Goal: Task Accomplishment & Management: Use online tool/utility

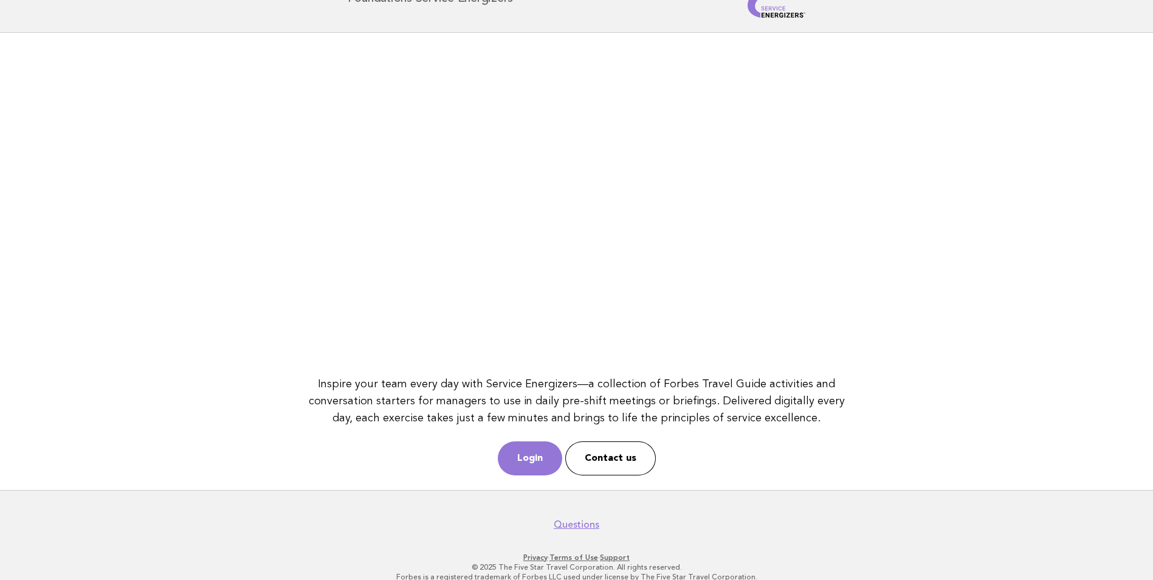
scroll to position [54, 0]
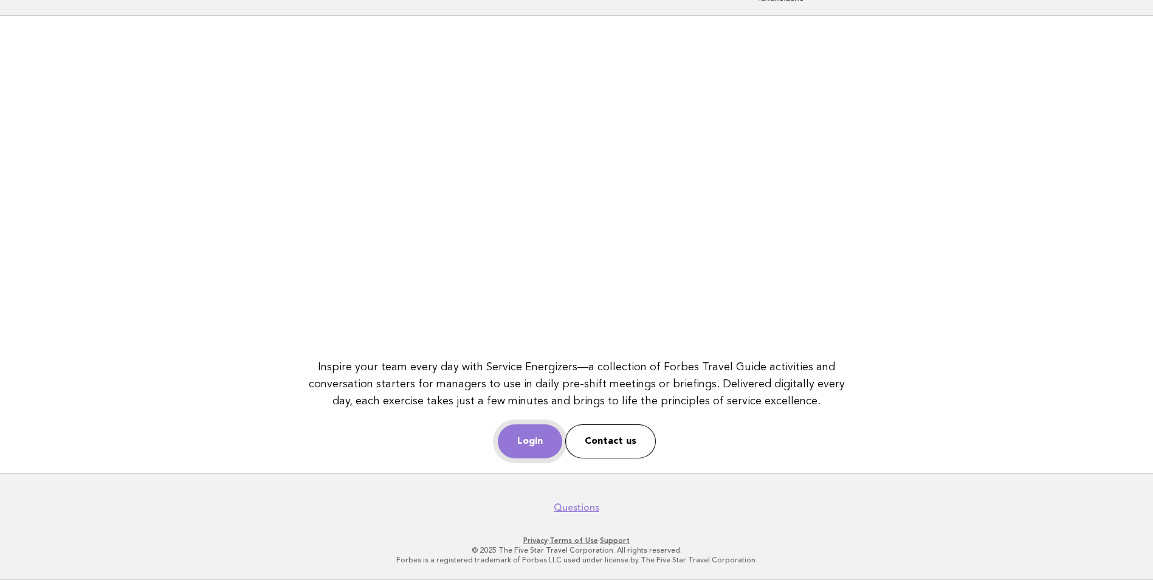
click at [534, 442] on link "Login" at bounding box center [530, 441] width 64 height 34
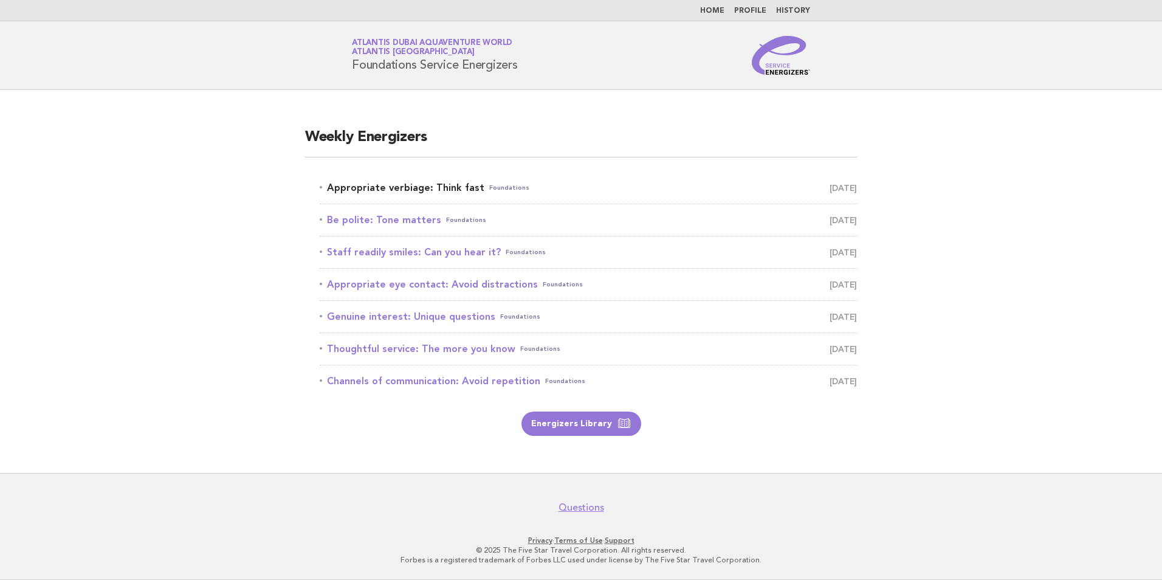
click at [493, 189] on span "Foundations" at bounding box center [509, 187] width 40 height 17
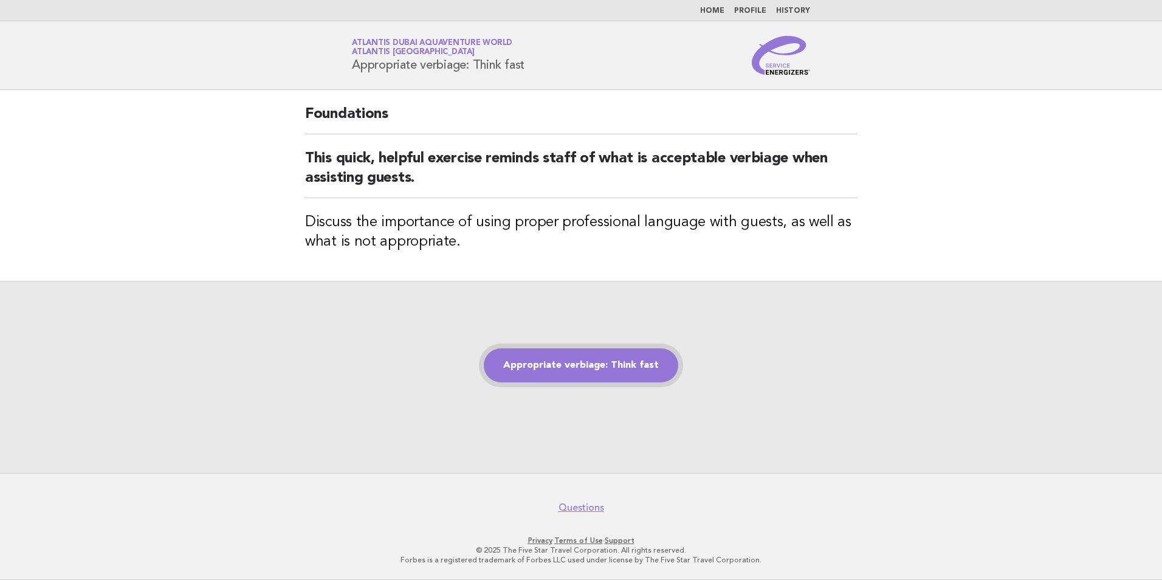
click at [590, 362] on link "Appropriate verbiage: Think fast" at bounding box center [581, 365] width 194 height 34
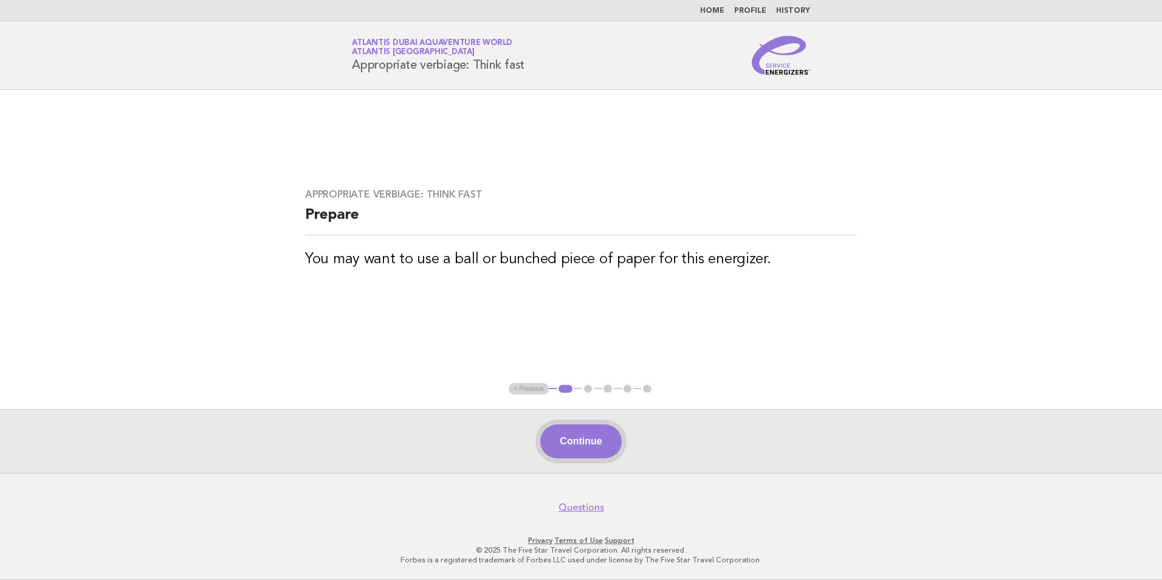
click at [592, 433] on button "Continue" at bounding box center [580, 441] width 81 height 34
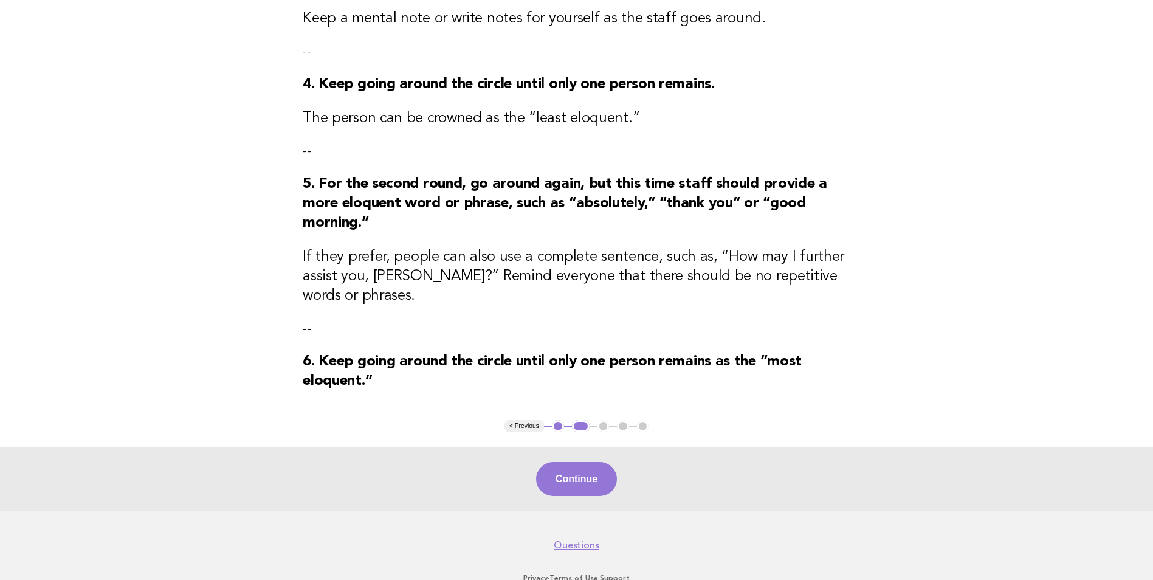
scroll to position [492, 0]
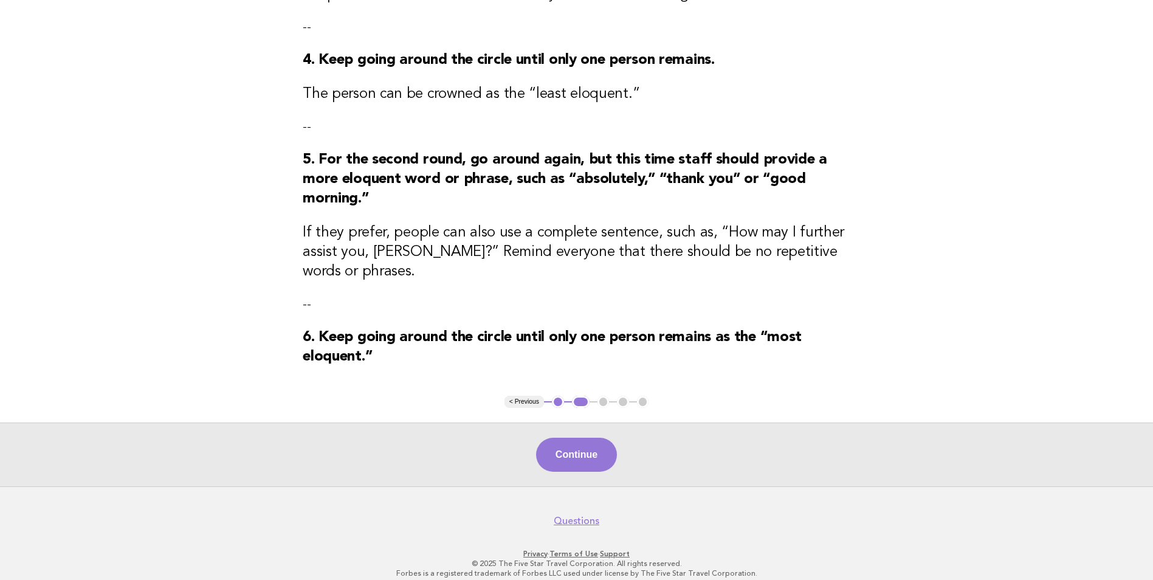
click at [599, 447] on button "Continue" at bounding box center [576, 455] width 81 height 34
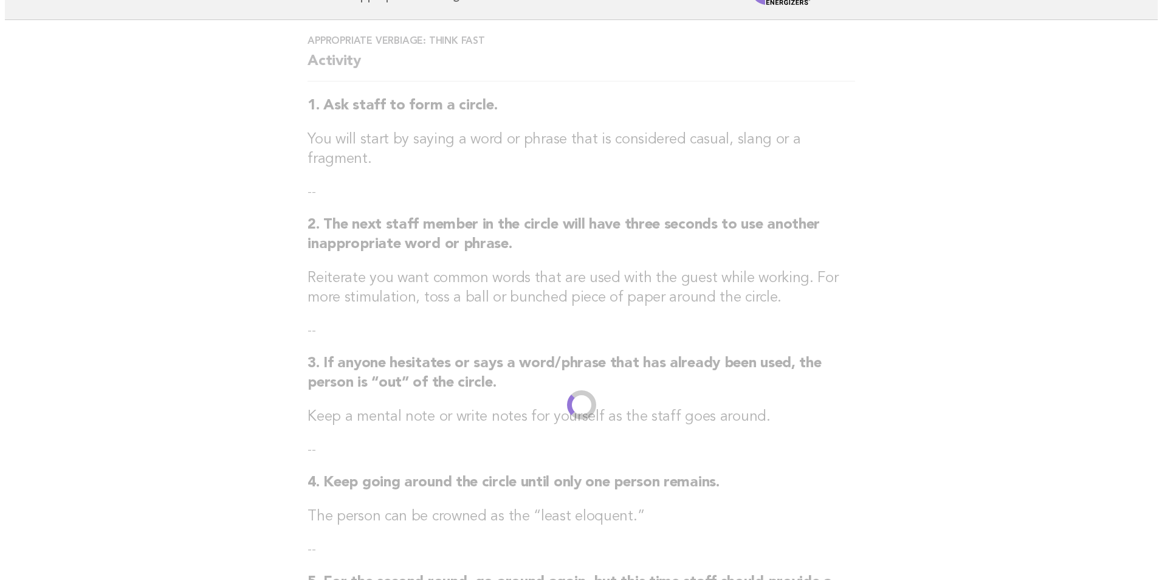
scroll to position [0, 0]
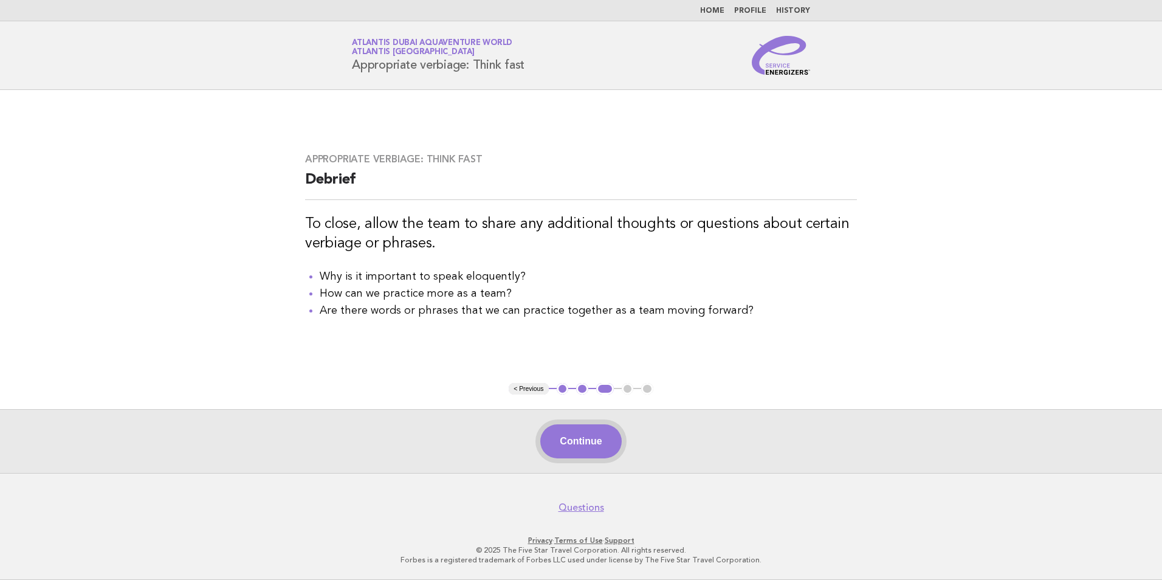
click at [594, 449] on button "Continue" at bounding box center [580, 441] width 81 height 34
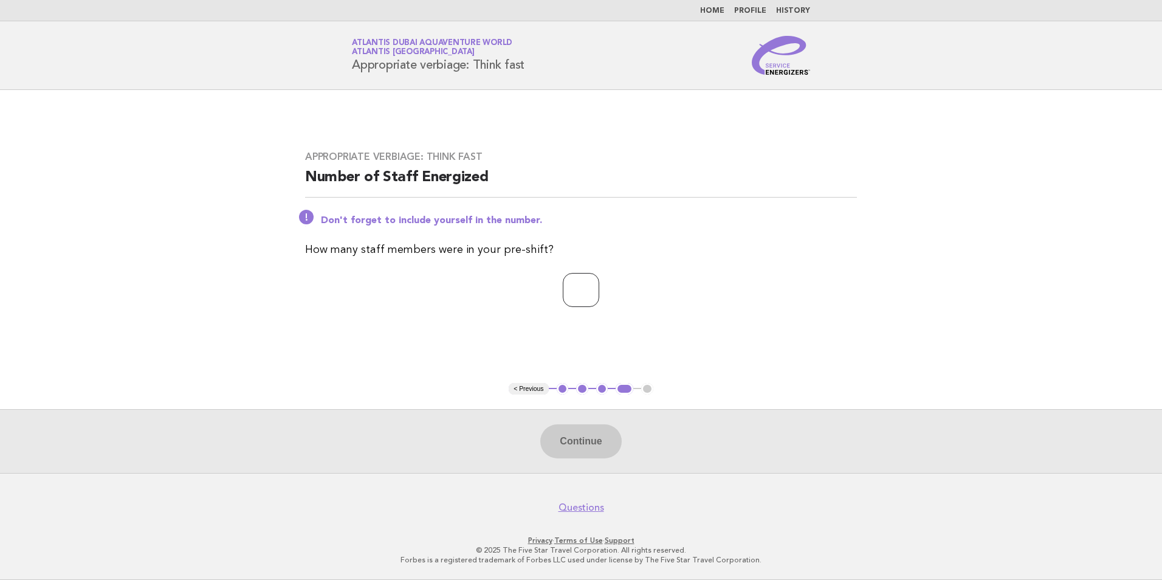
click at [574, 297] on input "number" at bounding box center [581, 290] width 36 height 34
type input "*"
click at [582, 433] on button "Continue" at bounding box center [580, 441] width 81 height 34
